Goal: Use online tool/utility: Utilize a website feature to perform a specific function

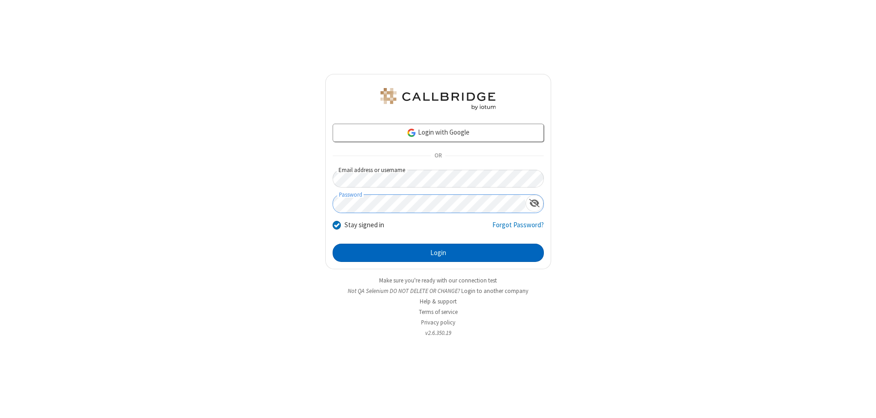
click at [438, 253] on button "Login" at bounding box center [438, 253] width 211 height 18
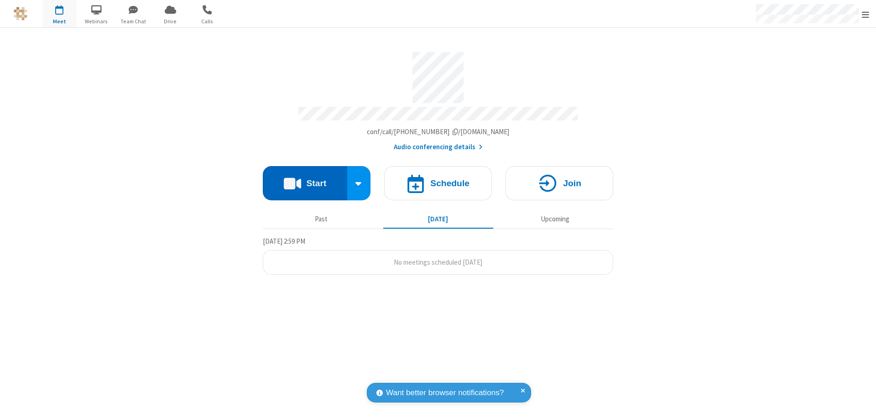
click at [305, 179] on button "Start" at bounding box center [305, 183] width 84 height 34
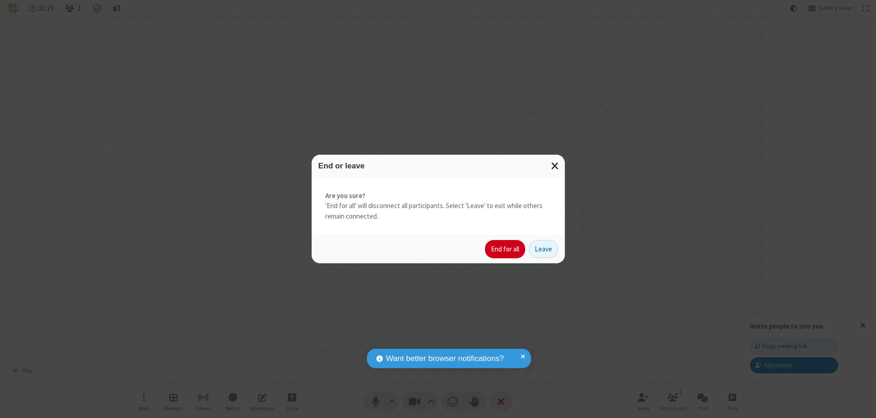
click at [505, 249] on button "End for all" at bounding box center [505, 249] width 40 height 18
